Goal: Information Seeking & Learning: Learn about a topic

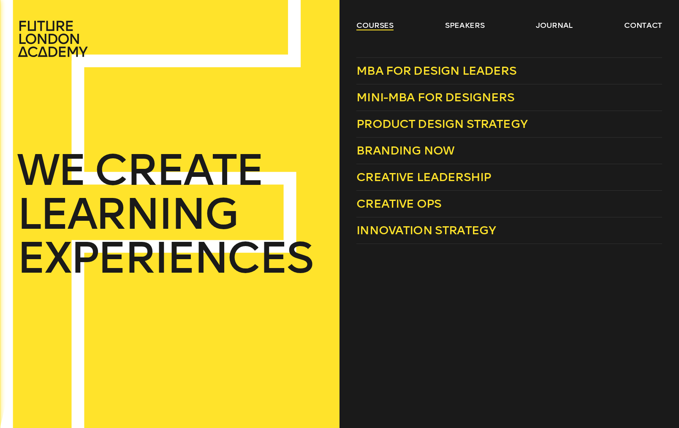
click at [372, 25] on link "courses" at bounding box center [374, 25] width 37 height 10
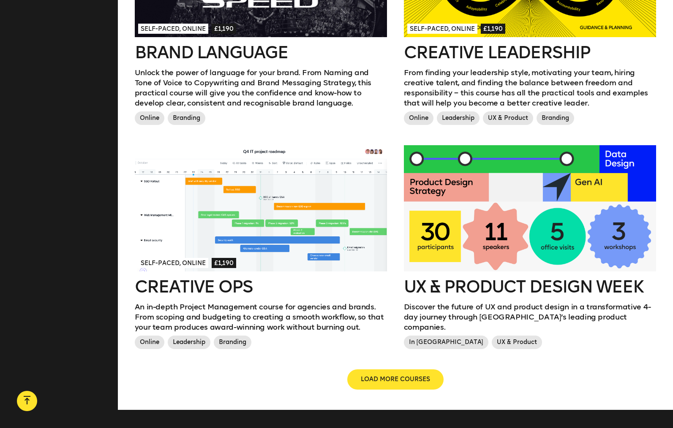
scroll to position [835, 0]
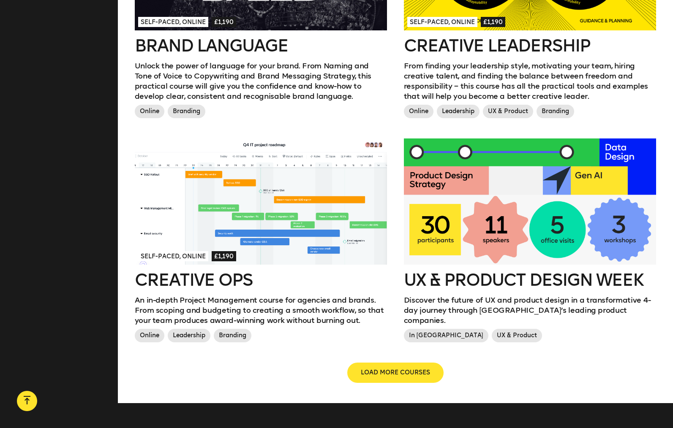
click at [397, 176] on div "UX & Product Design Week Discover the future of UX and product design in a tran…" at bounding box center [529, 250] width 269 height 224
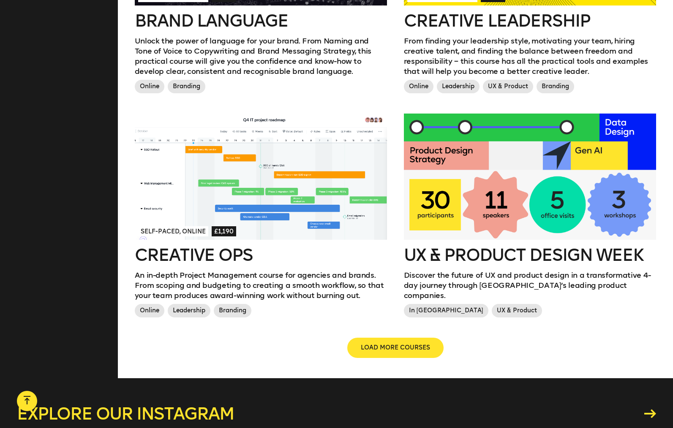
scroll to position [898, 0]
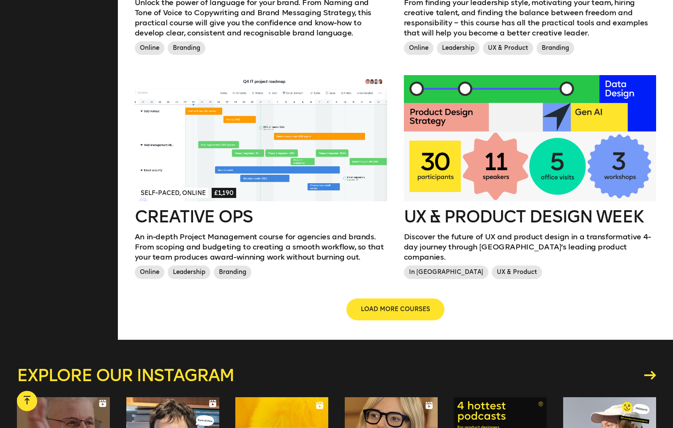
click at [402, 305] on span "LOAD MORE COURSES" at bounding box center [395, 309] width 69 height 8
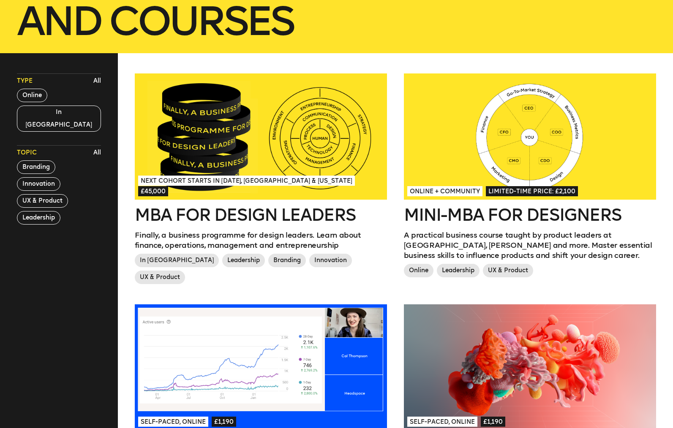
scroll to position [183, 0]
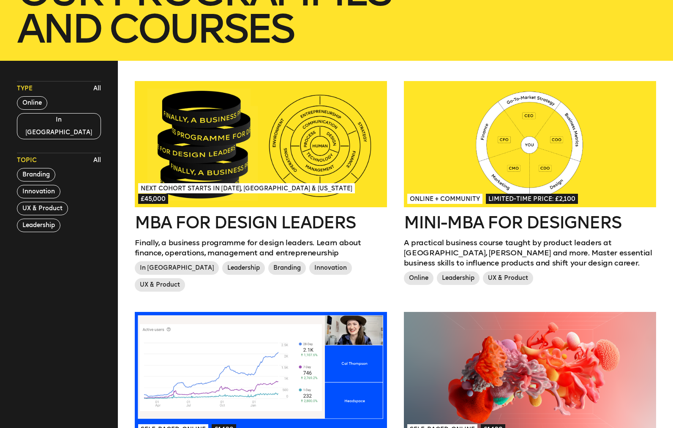
click at [468, 148] on div at bounding box center [530, 144] width 252 height 126
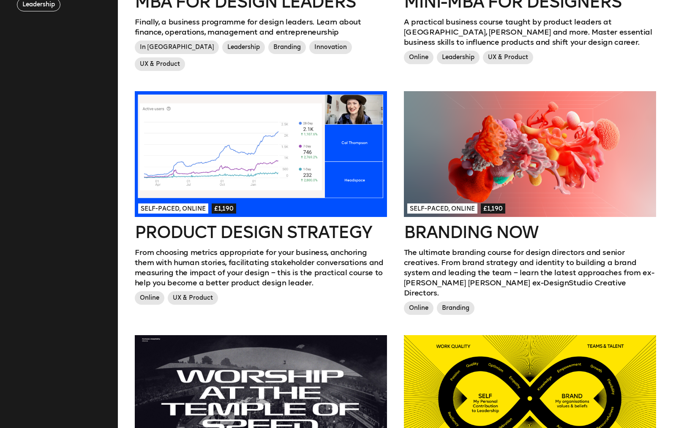
scroll to position [404, 0]
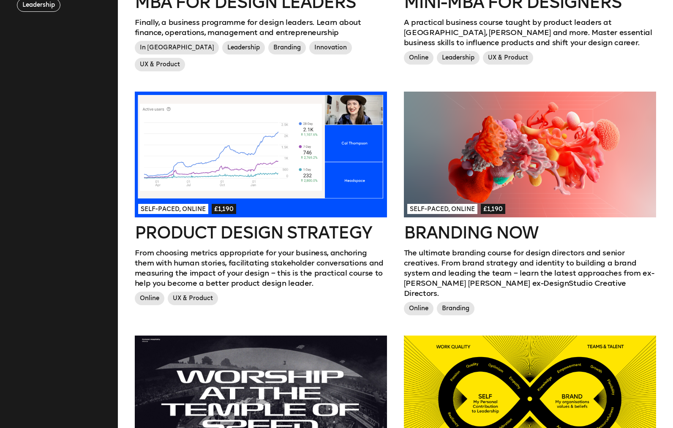
click at [435, 224] on h2 "Branding Now" at bounding box center [530, 232] width 252 height 17
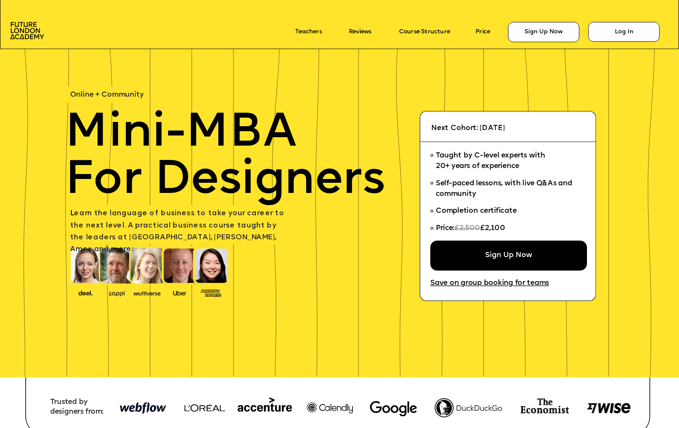
scroll to position [2501, 0]
